Goal: Check status: Check status

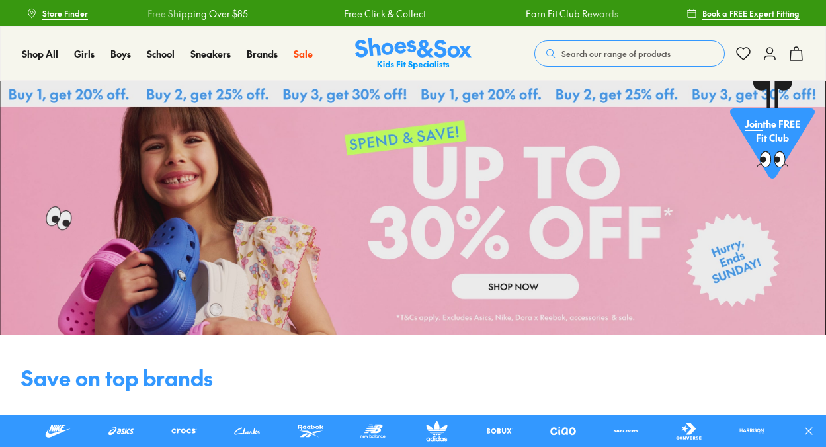
click at [771, 52] on icon at bounding box center [770, 54] width 16 height 16
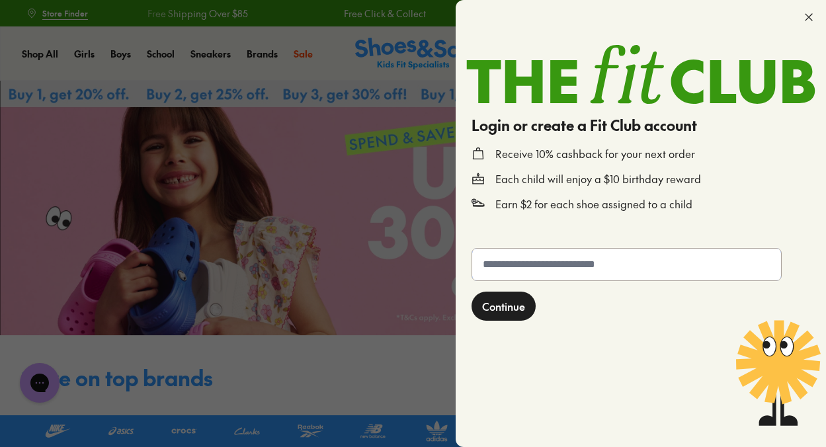
click at [640, 267] on input "text" at bounding box center [626, 265] width 309 height 32
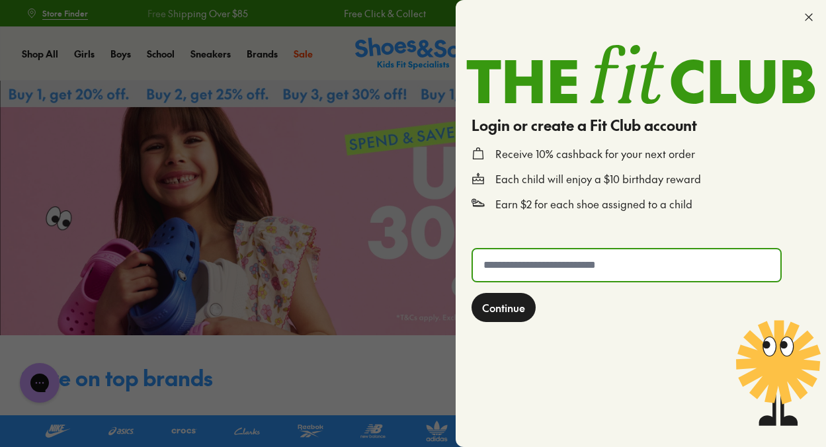
type input "**********"
click at [519, 306] on span "Continue" at bounding box center [503, 308] width 43 height 16
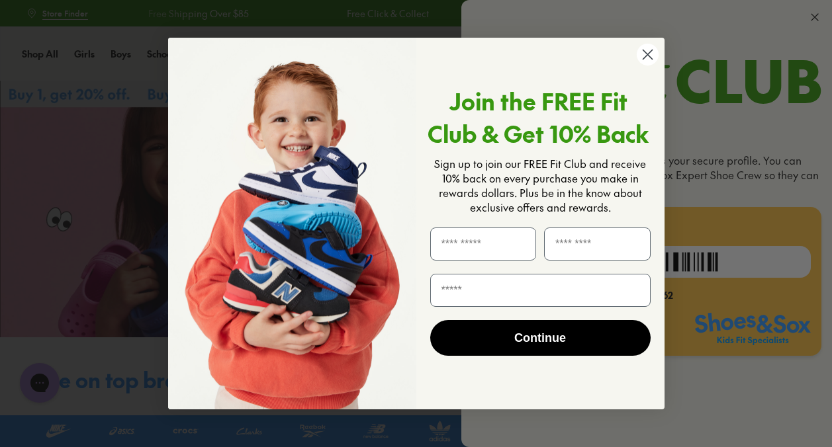
click at [646, 53] on circle "Close dialog" at bounding box center [647, 55] width 22 height 22
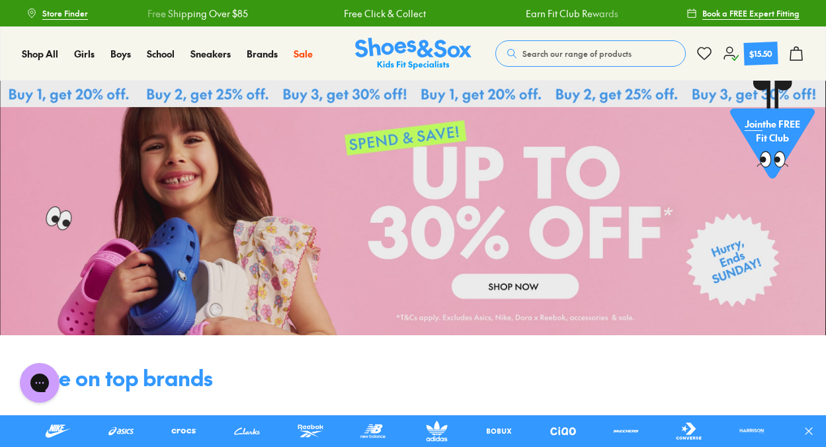
click at [727, 54] on icon at bounding box center [731, 54] width 16 height 16
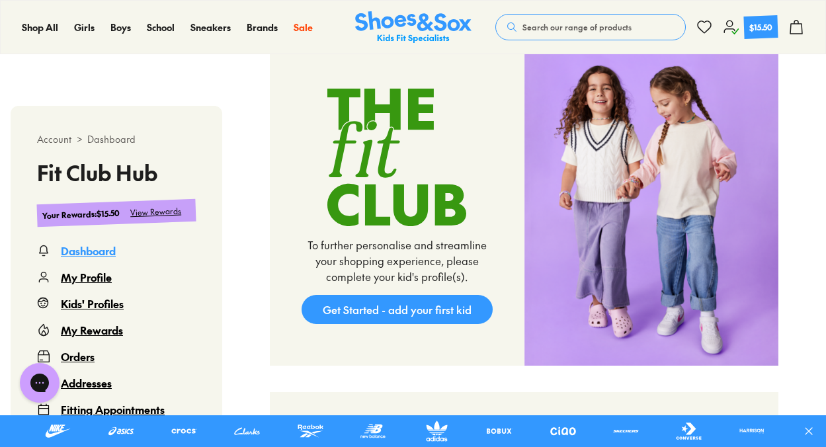
scroll to position [396, 0]
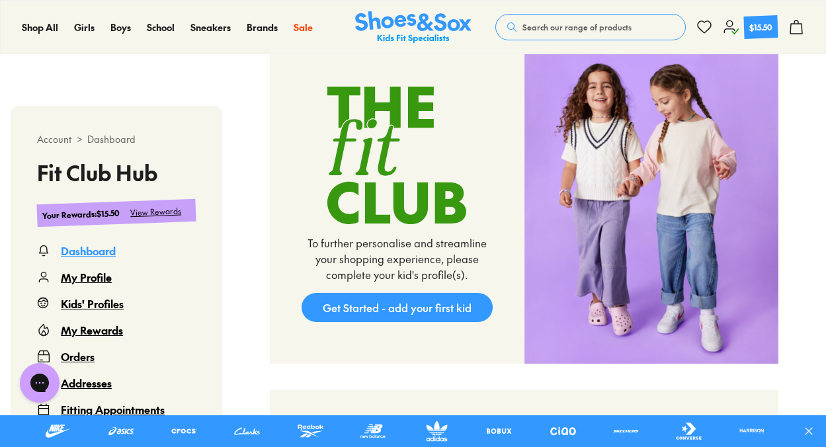
click at [85, 355] on div "Orders" at bounding box center [78, 357] width 34 height 16
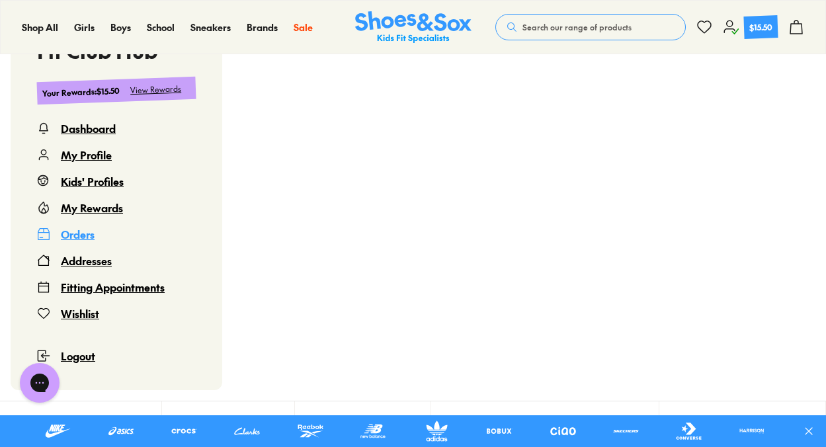
scroll to position [81, 0]
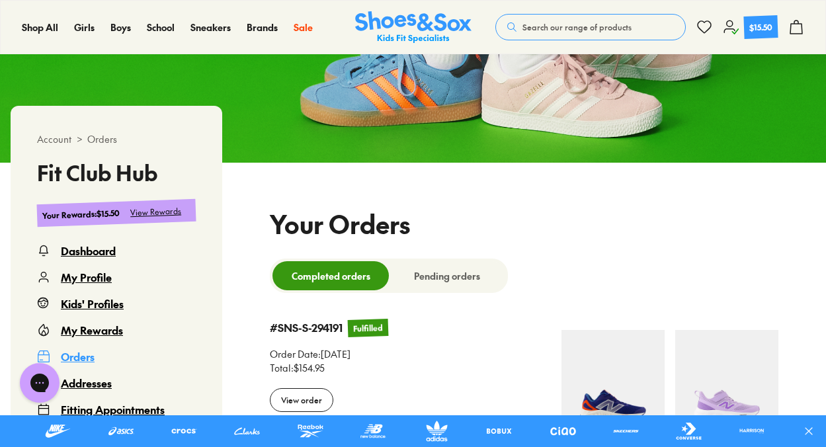
select select
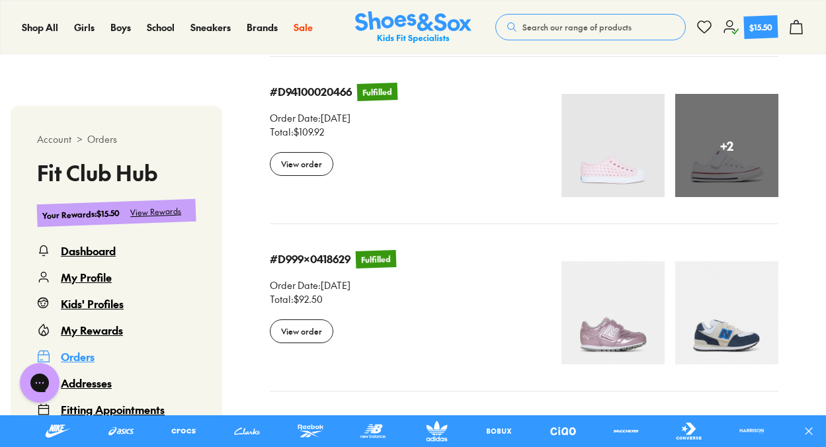
scroll to position [1581, 0]
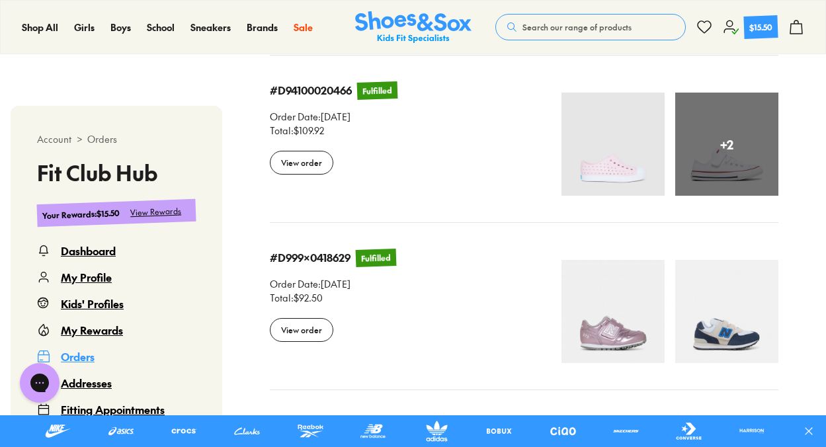
click at [691, 157] on div "+ 2" at bounding box center [726, 144] width 103 height 103
click at [311, 161] on div "View order" at bounding box center [302, 163] width 64 height 24
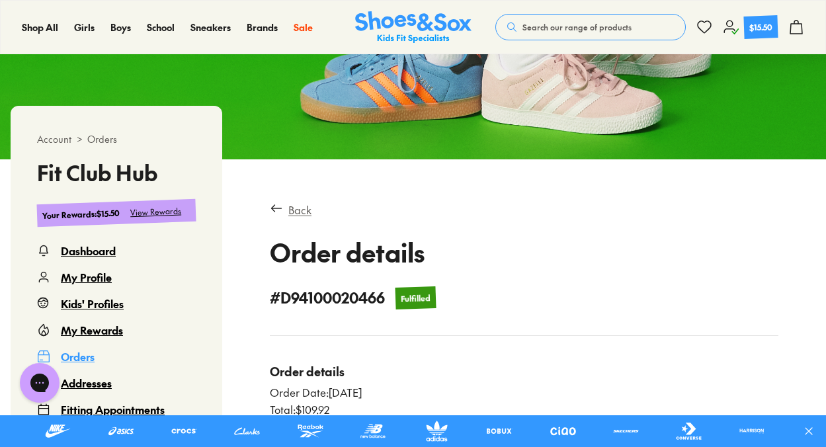
click at [295, 208] on div "Back" at bounding box center [299, 210] width 23 height 16
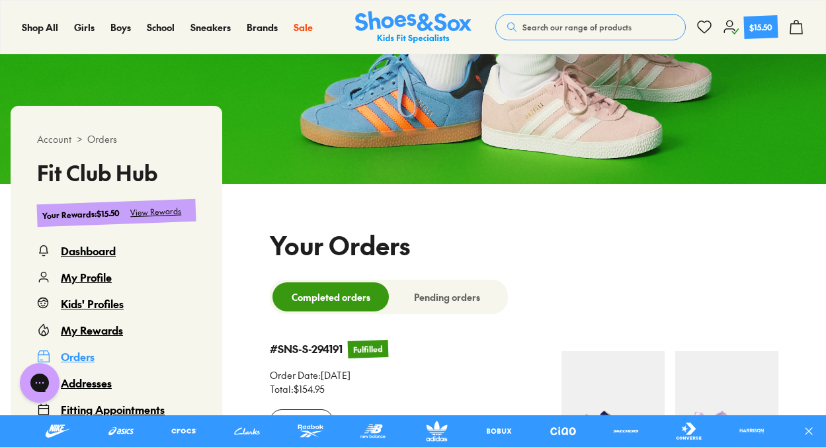
select select
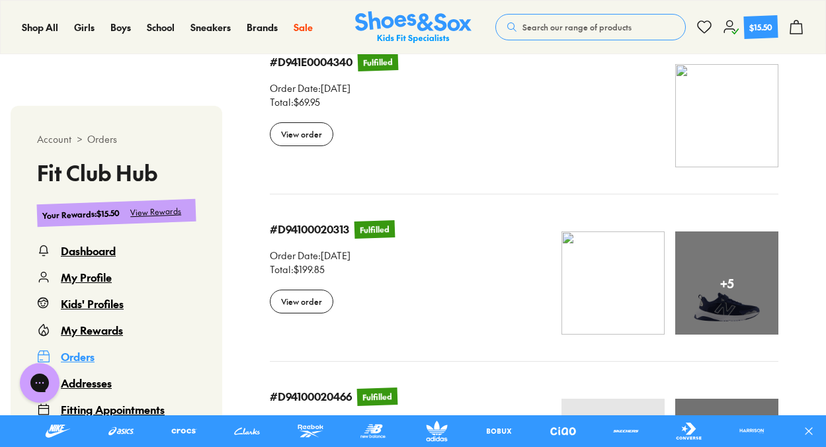
scroll to position [1278, 0]
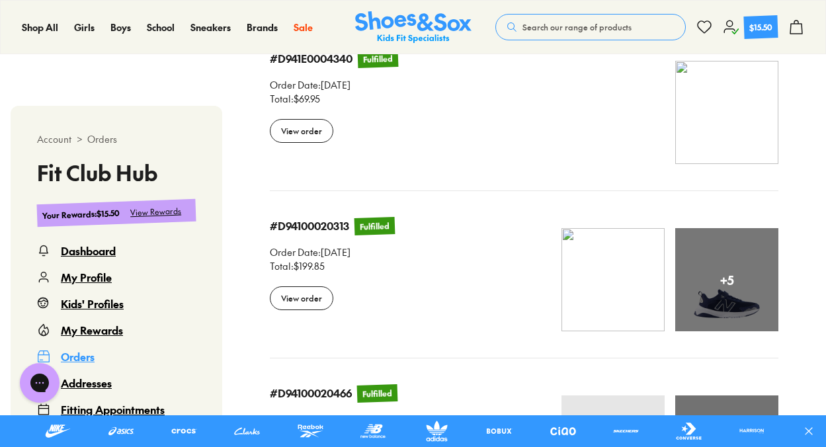
click at [701, 287] on div "+ 5" at bounding box center [726, 279] width 103 height 103
click at [306, 298] on div "View order" at bounding box center [302, 298] width 64 height 24
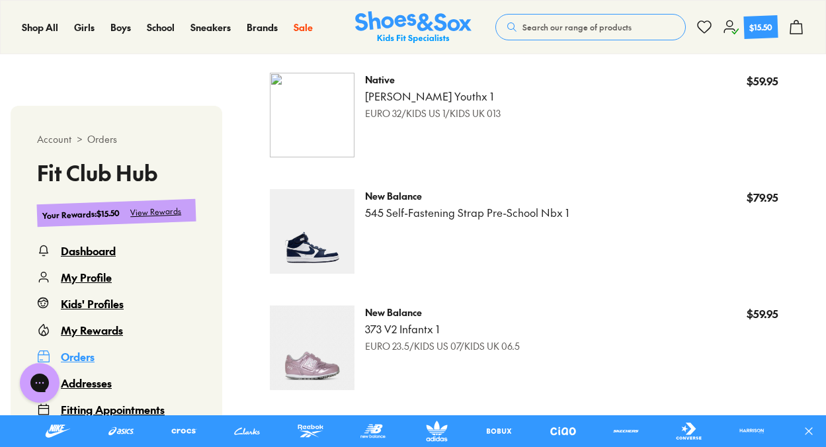
scroll to position [598, 0]
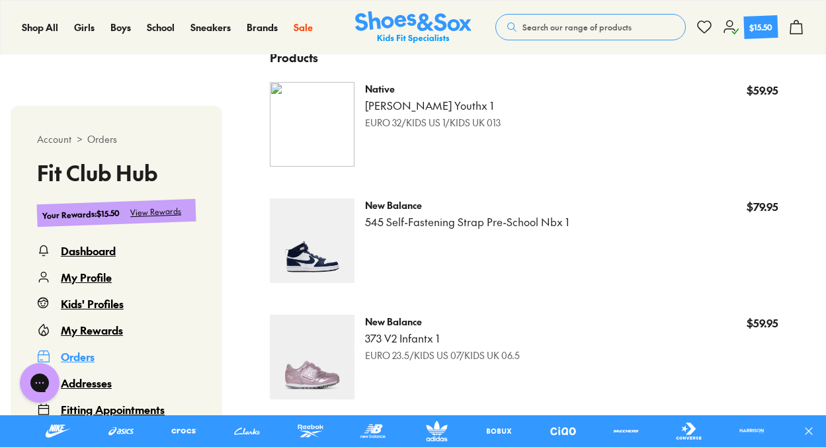
click at [315, 118] on img at bounding box center [312, 124] width 85 height 85
click at [421, 109] on p "Jefferson II Youth x 1" at bounding box center [433, 106] width 136 height 15
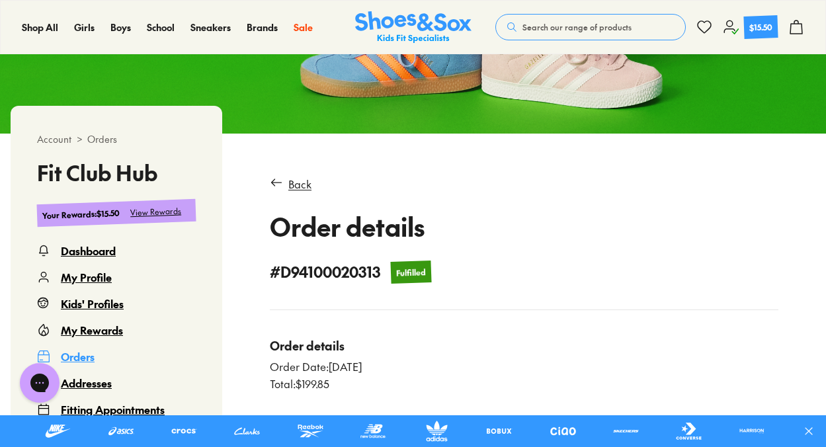
scroll to position [182, 0]
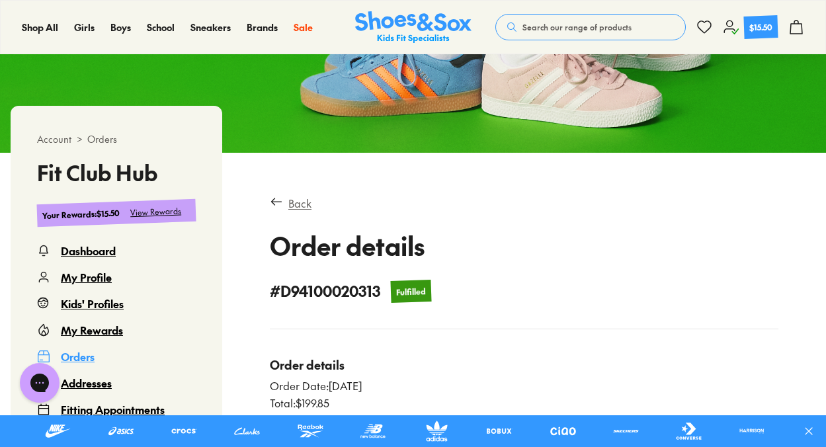
click at [299, 205] on div "Back" at bounding box center [299, 203] width 23 height 16
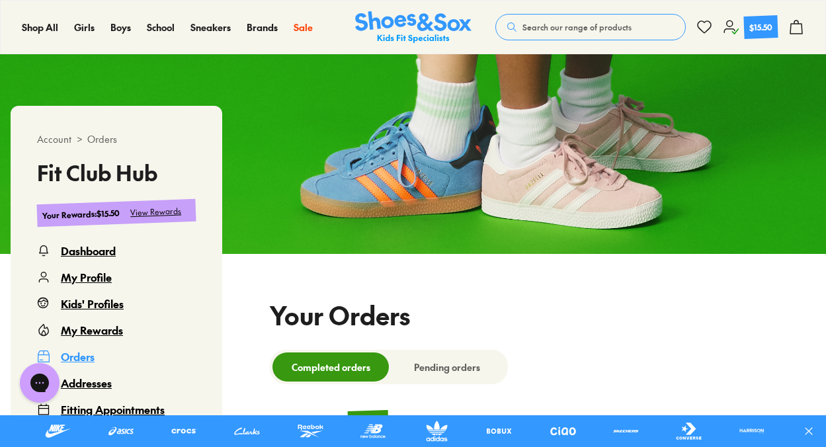
select select
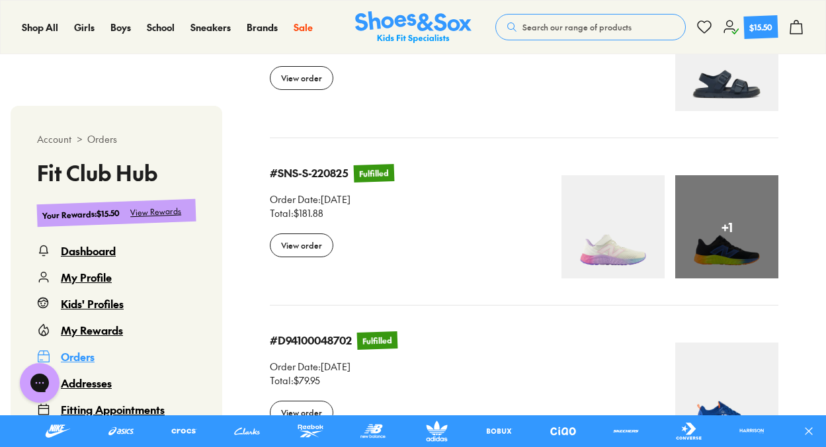
scroll to position [831, 0]
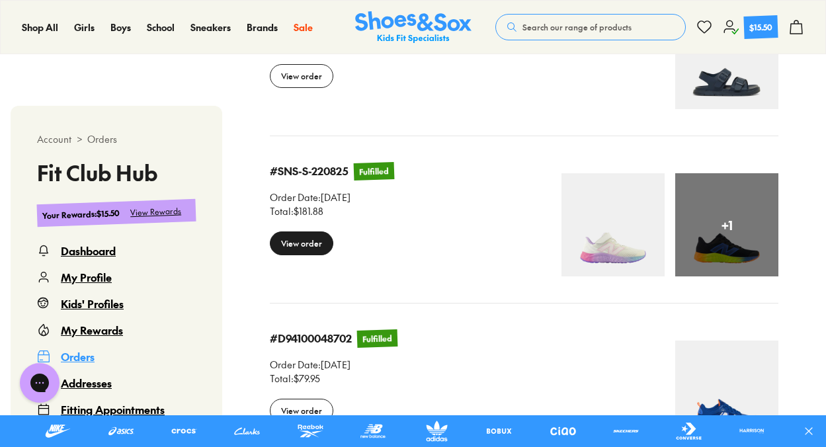
click at [308, 241] on div "View order" at bounding box center [302, 244] width 64 height 24
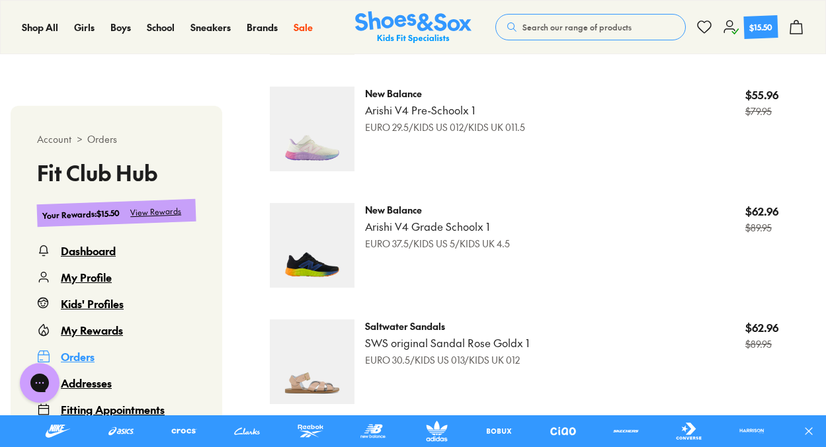
scroll to position [712, 0]
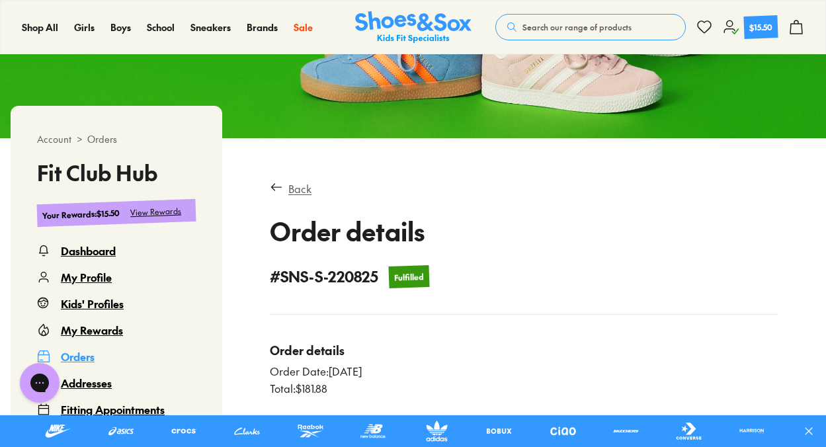
click at [298, 189] on div "Back" at bounding box center [299, 189] width 23 height 16
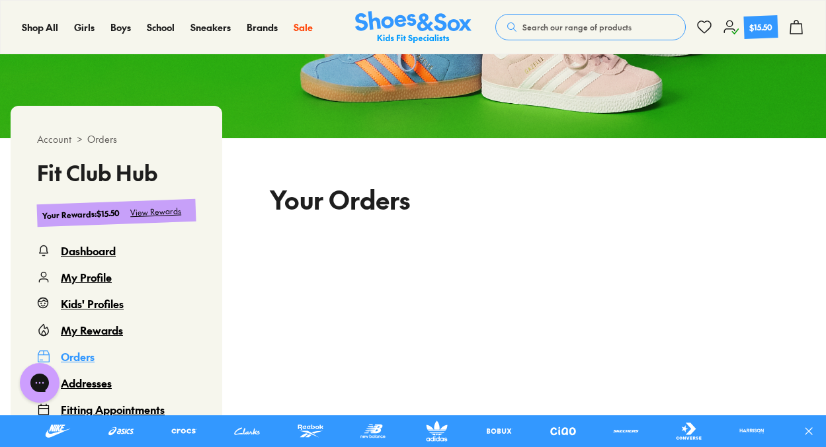
scroll to position [81, 0]
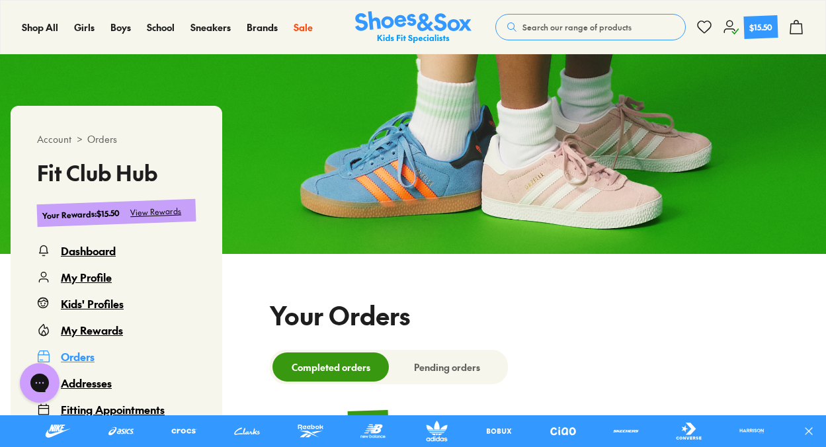
select select
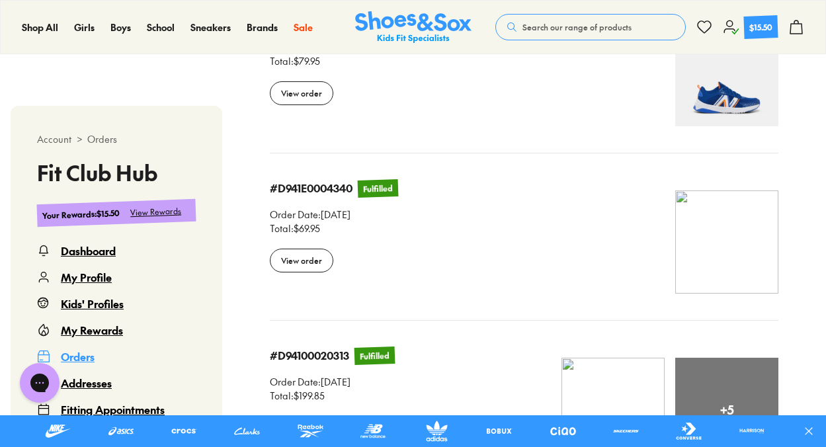
scroll to position [1149, 0]
click at [313, 261] on div "View order" at bounding box center [302, 260] width 64 height 24
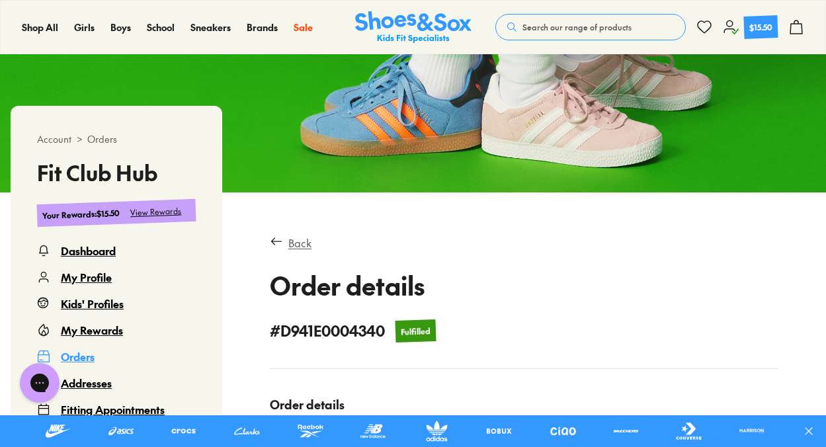
click at [298, 247] on div "Back" at bounding box center [299, 243] width 23 height 16
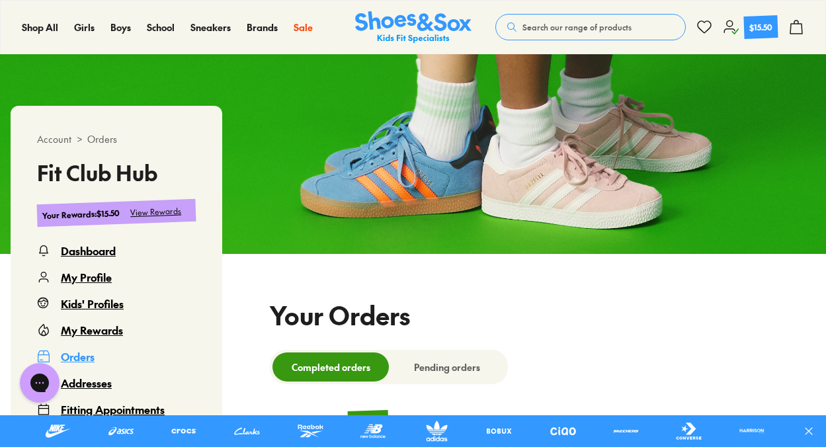
select select
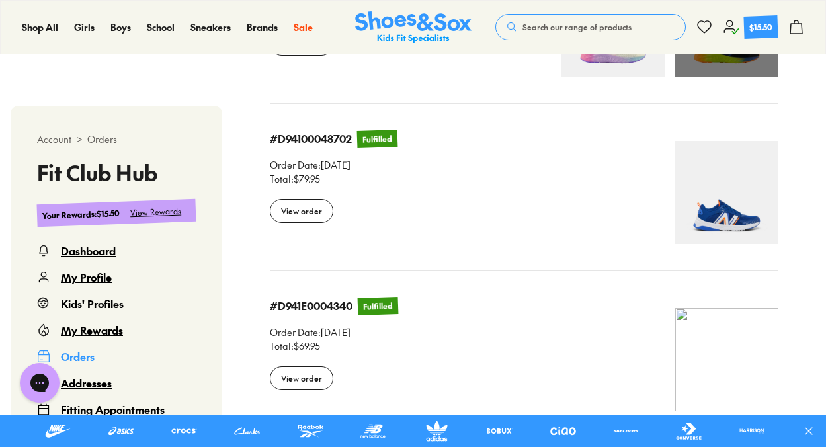
scroll to position [1027, 0]
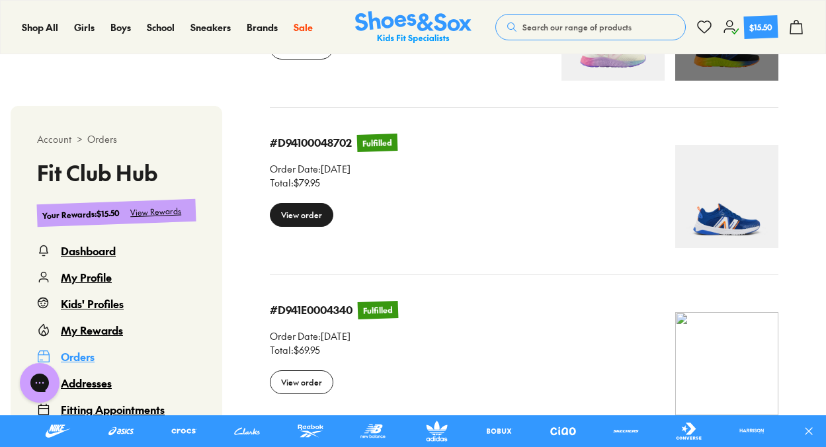
click at [296, 216] on div "View order" at bounding box center [302, 215] width 64 height 24
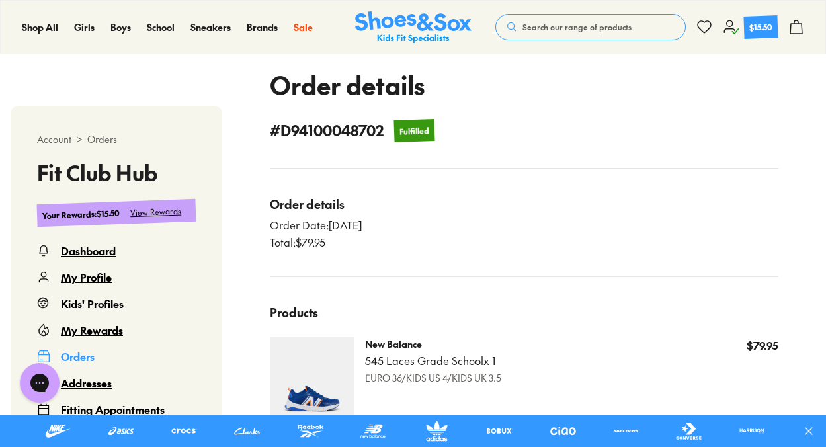
scroll to position [347, 0]
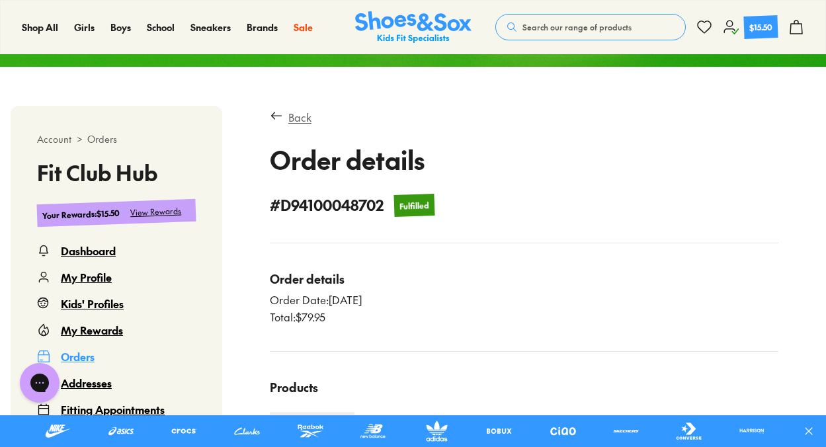
click at [302, 118] on div "Back" at bounding box center [299, 117] width 23 height 16
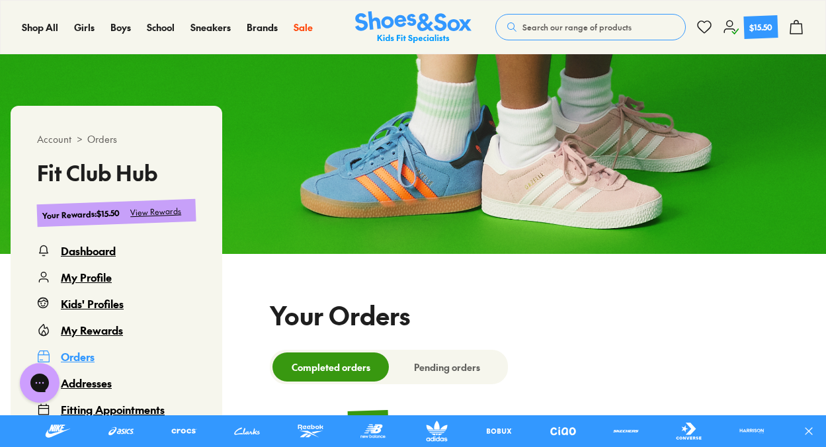
select select
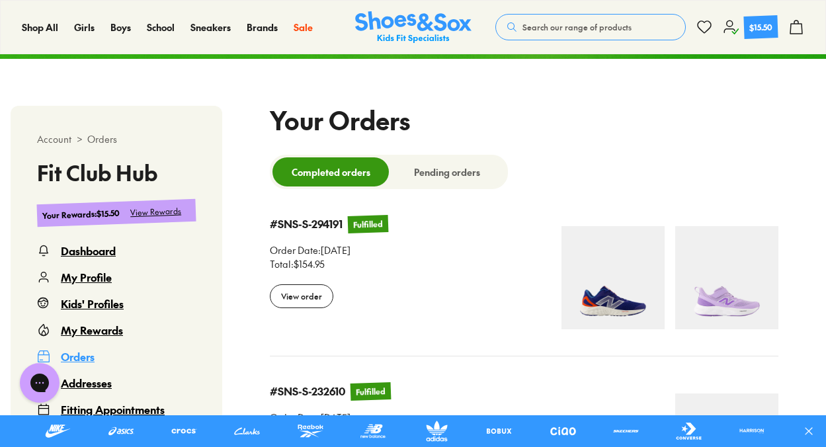
scroll to position [267, 0]
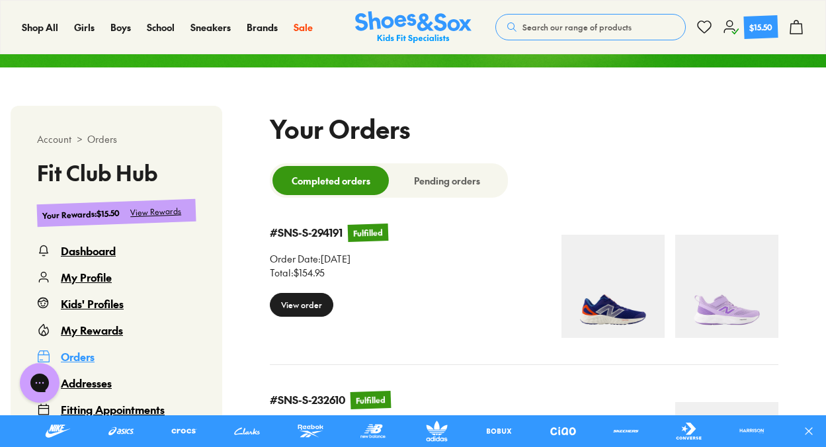
click at [314, 302] on div "View order" at bounding box center [302, 305] width 64 height 24
